Goal: Task Accomplishment & Management: Manage account settings

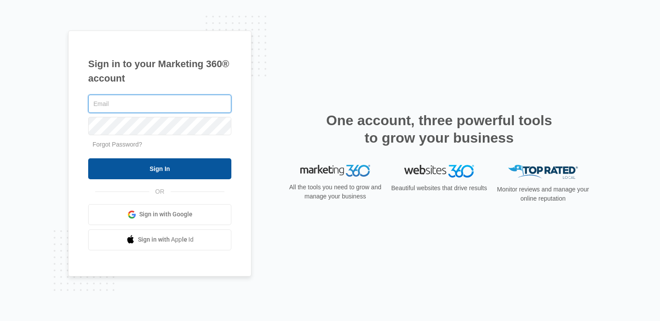
type input "[PERSON_NAME][EMAIL_ADDRESS][PERSON_NAME][DOMAIN_NAME]"
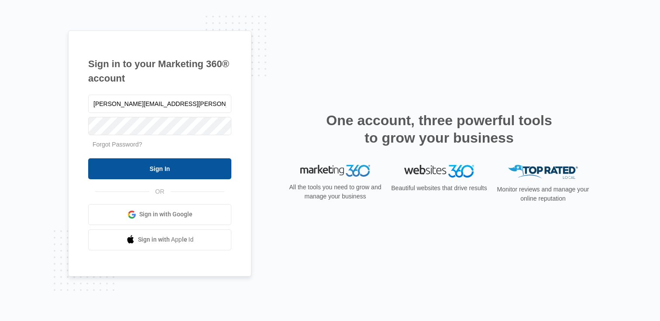
click at [156, 172] on input "Sign In" at bounding box center [159, 168] width 143 height 21
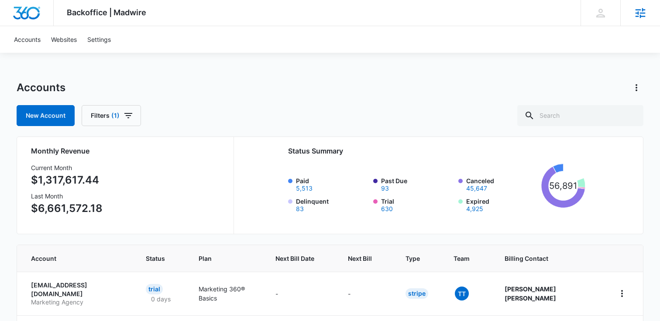
click at [635, 14] on icon at bounding box center [640, 13] width 13 height 13
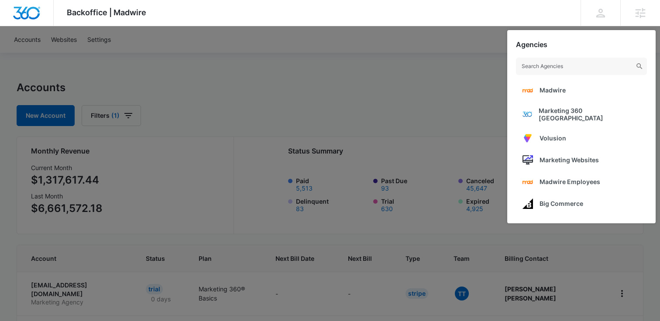
click at [379, 92] on div at bounding box center [330, 160] width 660 height 321
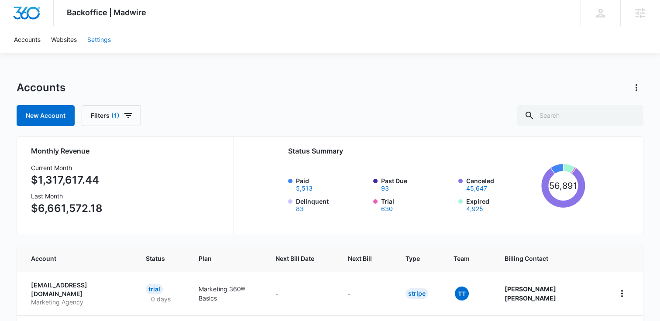
click at [100, 36] on link "Settings" at bounding box center [99, 39] width 34 height 27
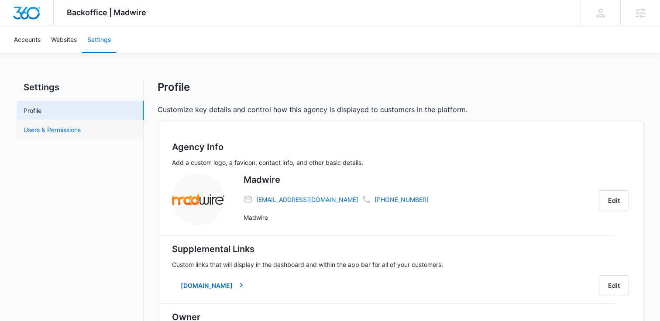
click at [81, 125] on link "Users & Permissions" at bounding box center [52, 129] width 57 height 9
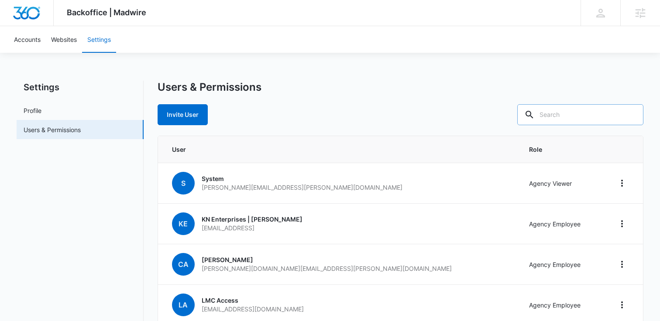
click at [590, 114] on input "text" at bounding box center [580, 114] width 126 height 21
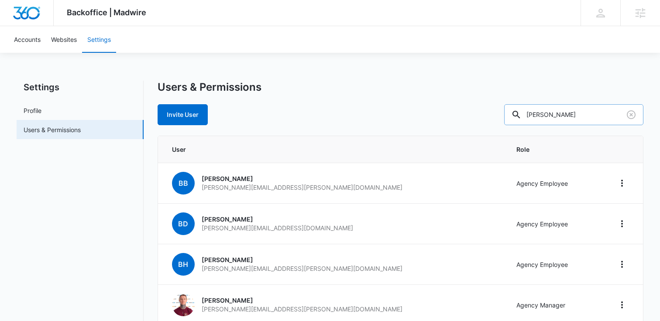
click at [572, 115] on input "[PERSON_NAME]" at bounding box center [573, 114] width 139 height 21
type input "[PERSON_NAME]"
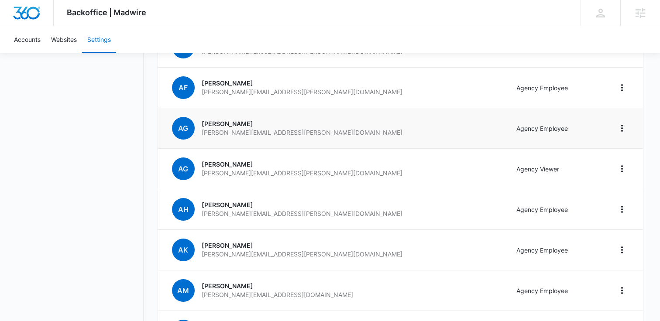
scroll to position [179, 0]
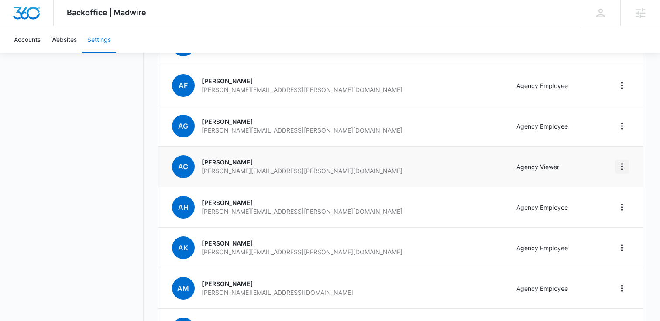
click at [623, 166] on icon "Home" at bounding box center [622, 167] width 10 height 10
click at [609, 190] on button "Remove User" at bounding box center [594, 191] width 69 height 13
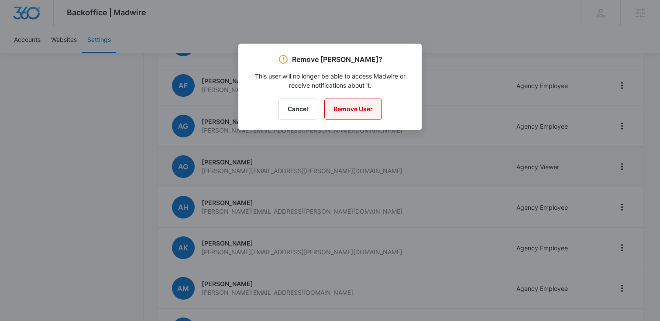
click at [356, 106] on button "Remove User" at bounding box center [353, 109] width 58 height 21
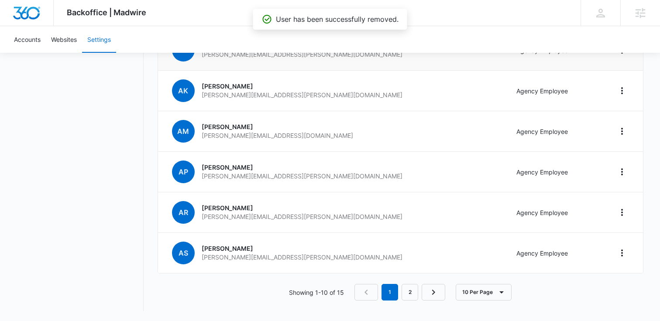
scroll to position [296, 0]
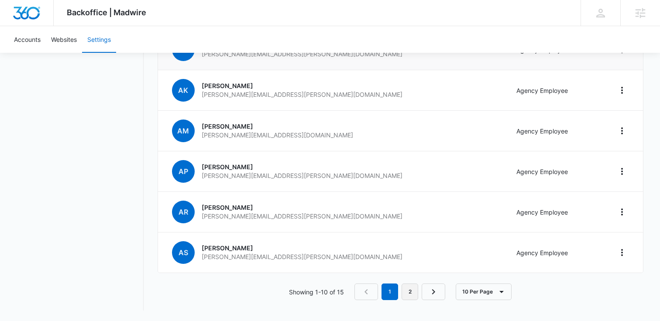
click at [409, 293] on link "2" at bounding box center [410, 292] width 17 height 17
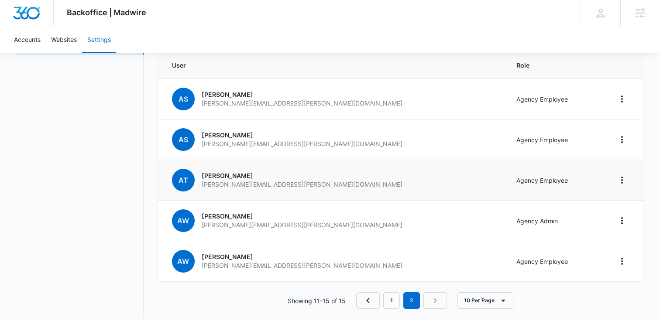
scroll to position [85, 0]
